Goal: Navigation & Orientation: Find specific page/section

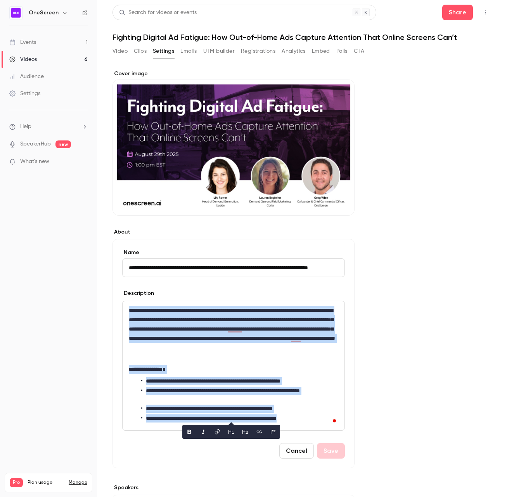
click at [50, 42] on link "Events 1" at bounding box center [48, 42] width 97 height 17
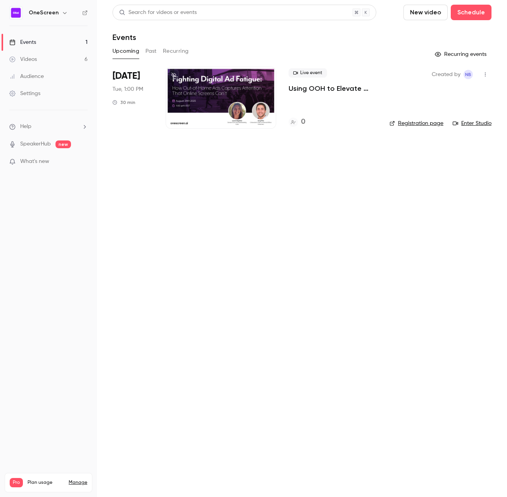
click at [220, 107] on div at bounding box center [221, 98] width 110 height 62
